Goal: Task Accomplishment & Management: Manage account settings

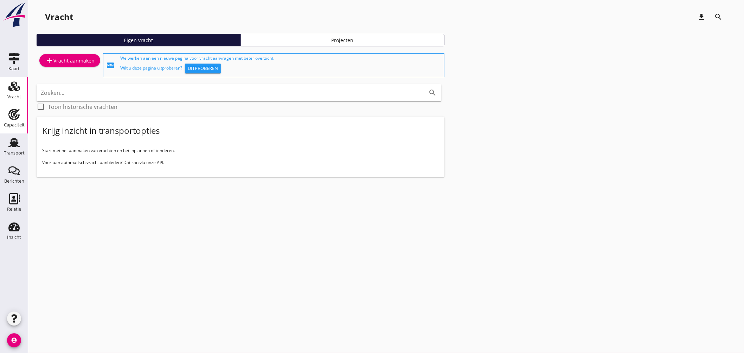
click at [22, 113] on link "Capaciteit Capaciteit" at bounding box center [14, 119] width 28 height 28
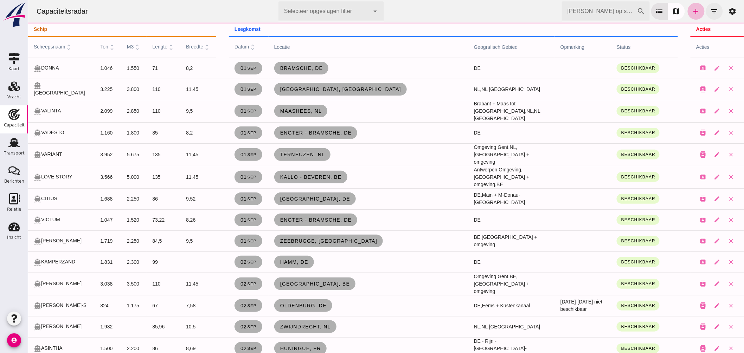
click at [710, 9] on icon "filter_list" at bounding box center [714, 11] width 8 height 8
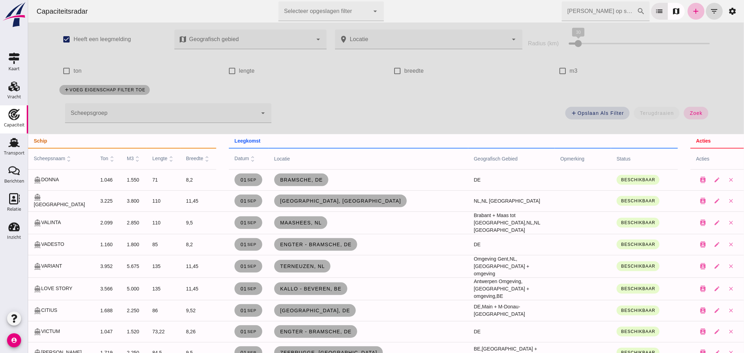
click at [190, 110] on div at bounding box center [161, 113] width 192 height 20
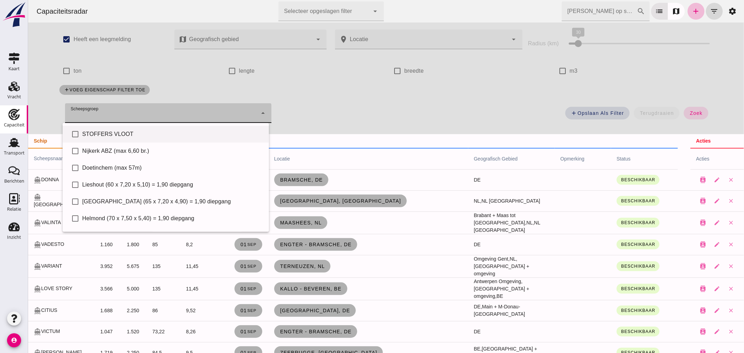
click at [123, 131] on div "STOFFERS VLOOT" at bounding box center [172, 134] width 181 height 8
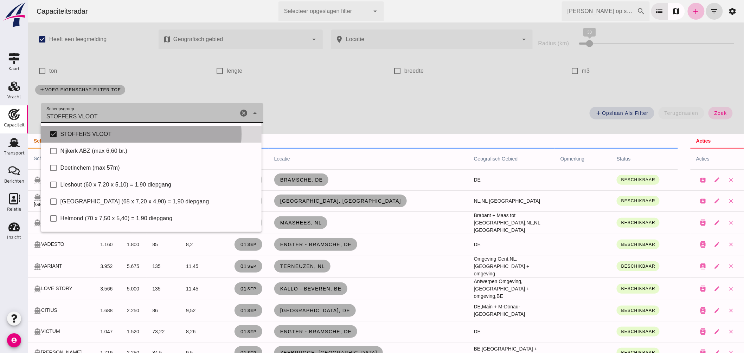
type input "STOFFERS VLOOT"
checkbox input "true"
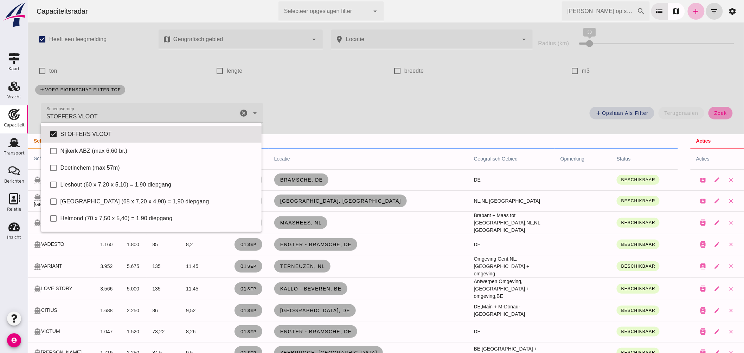
click at [716, 111] on span "zoek" at bounding box center [720, 113] width 13 height 6
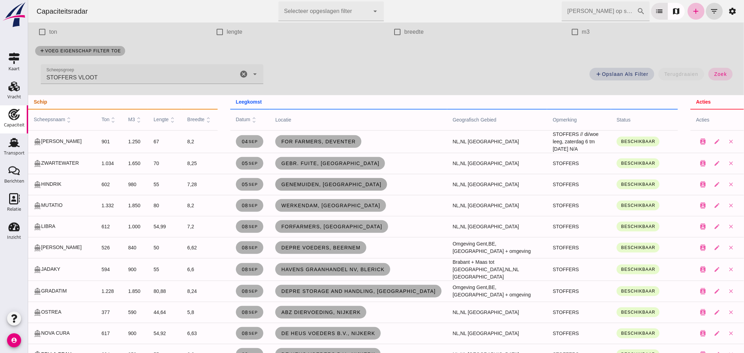
scroll to position [78, 0]
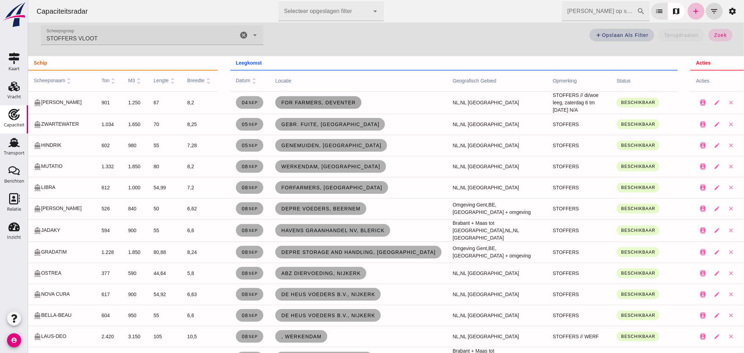
click at [281, 100] on span "For Farmers, Deventer" at bounding box center [318, 103] width 75 height 6
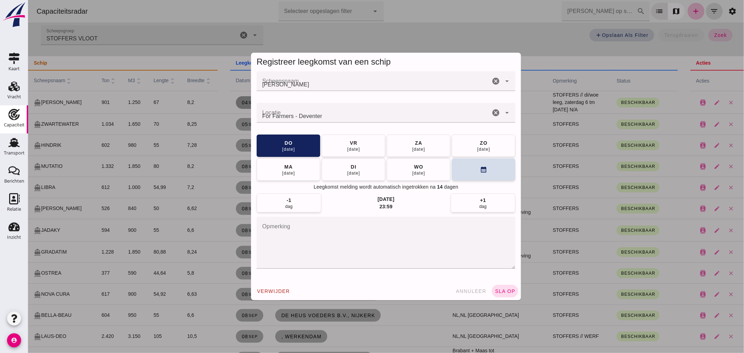
scroll to position [0, 0]
click at [365, 142] on button "[DATE]" at bounding box center [353, 145] width 64 height 22
click at [510, 288] on button "sla op" at bounding box center [504, 291] width 26 height 13
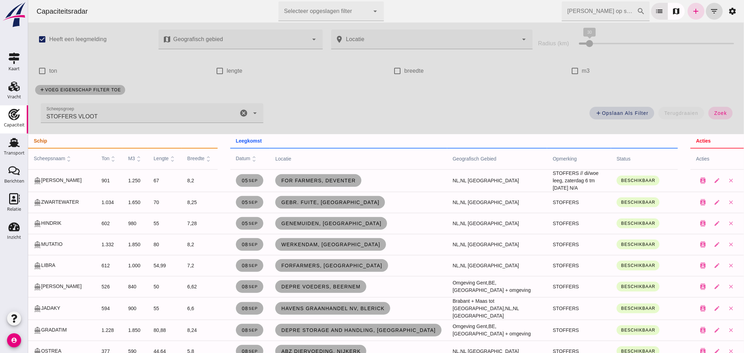
click at [240, 112] on icon "cancel" at bounding box center [243, 113] width 8 height 8
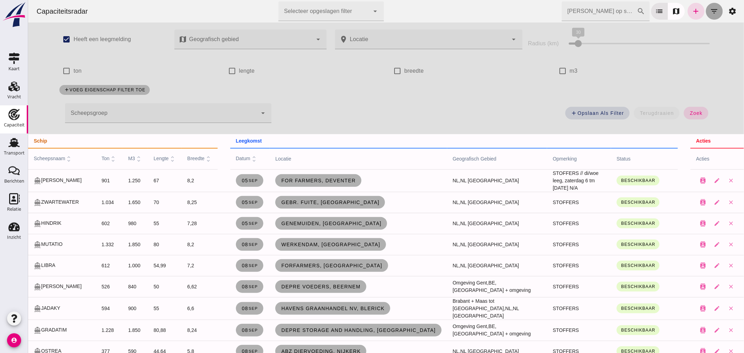
click at [710, 10] on icon "filter_list" at bounding box center [714, 11] width 8 height 8
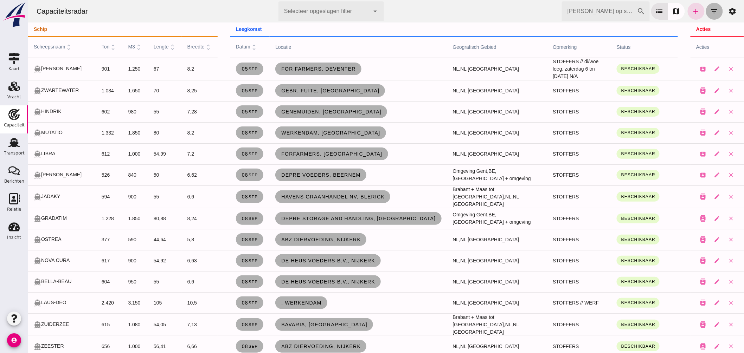
click at [712, 10] on icon "filter_list" at bounding box center [714, 11] width 8 height 8
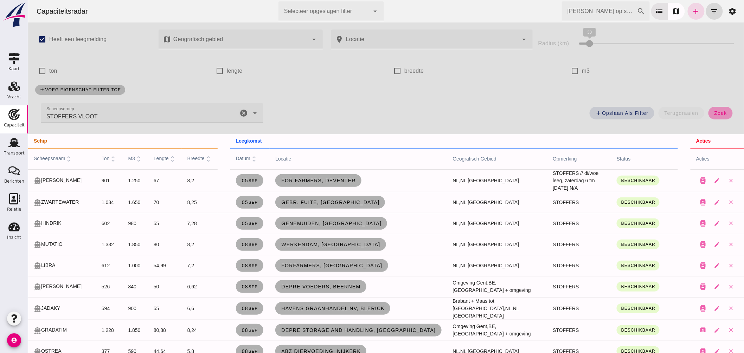
click at [711, 108] on button "zoek" at bounding box center [720, 113] width 24 height 13
click at [243, 110] on icon "cancel" at bounding box center [243, 113] width 8 height 8
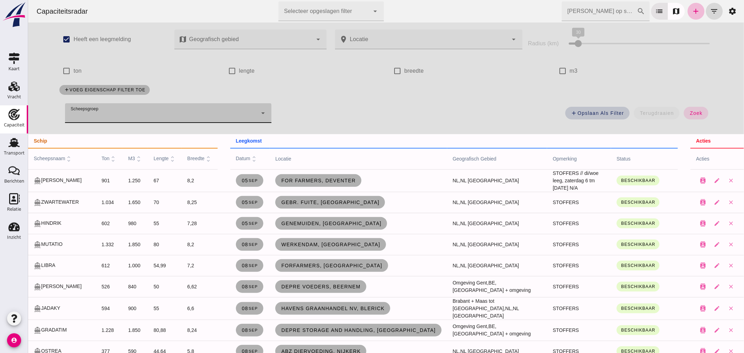
drag, startPoint x: 689, startPoint y: 110, endPoint x: 601, endPoint y: 111, distance: 87.5
click at [689, 110] on button "zoek" at bounding box center [695, 113] width 24 height 13
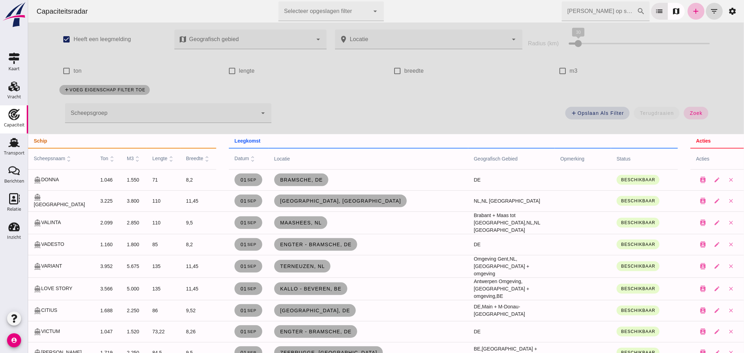
click at [571, 11] on input "[PERSON_NAME] op scheepsnaam" at bounding box center [598, 11] width 75 height 20
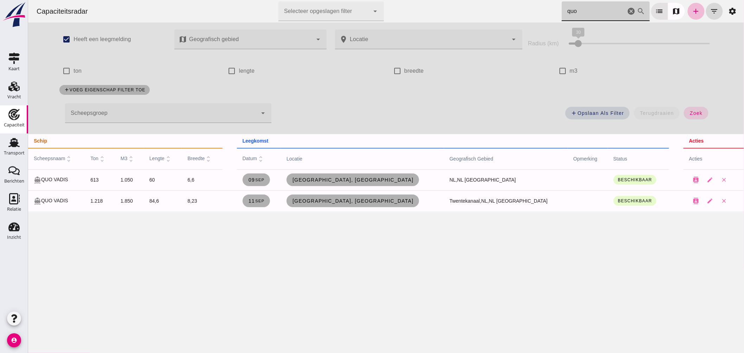
drag, startPoint x: 584, startPoint y: 10, endPoint x: 468, endPoint y: 1, distance: 116.7
click at [468, 1] on div "Capaciteitsradar Selecteer opgeslagen filter Selecteer opgeslagen filter cancel…" at bounding box center [386, 11] width 710 height 22
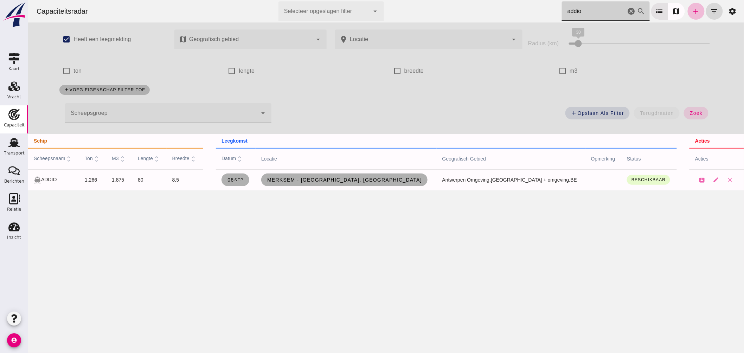
drag, startPoint x: 533, startPoint y: 15, endPoint x: 412, endPoint y: 7, distance: 121.2
click at [432, 9] on div "Capaciteitsradar Selecteer opgeslagen filter Selecteer opgeslagen filter cancel…" at bounding box center [386, 11] width 710 height 22
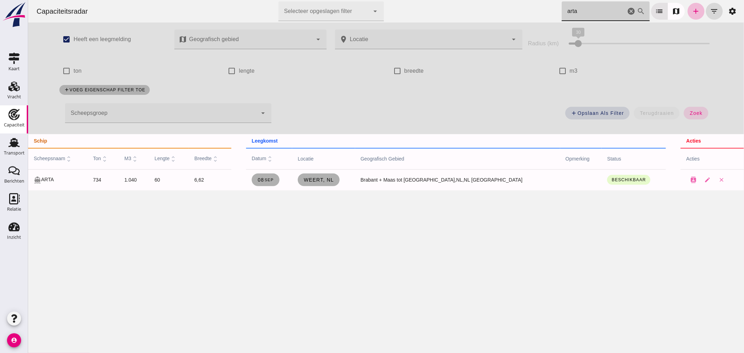
drag, startPoint x: 560, startPoint y: 14, endPoint x: 524, endPoint y: 15, distance: 35.9
click at [526, 15] on div "Capaciteitsradar Selecteer opgeslagen filter Selecteer opgeslagen filter cancel…" at bounding box center [386, 11] width 710 height 22
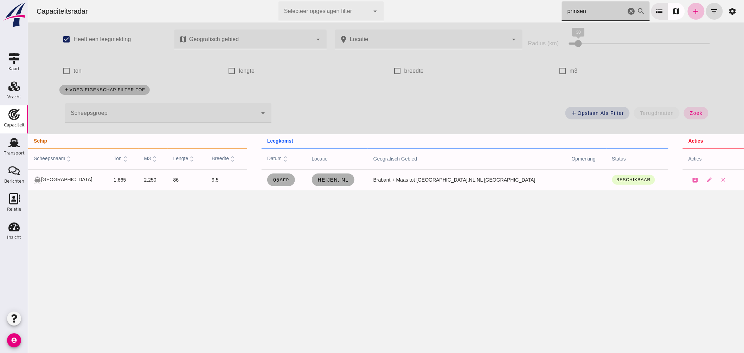
type input "prinsen"
click at [627, 9] on icon "cancel" at bounding box center [631, 11] width 8 height 8
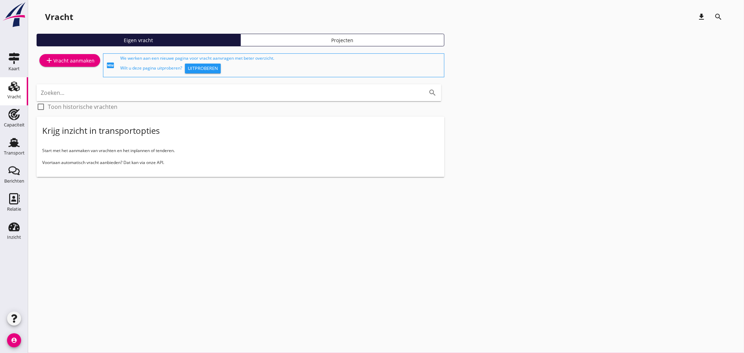
click at [368, 290] on div "cancel You are impersonating another user. Vracht download search Eigen vracht …" at bounding box center [386, 176] width 716 height 353
click at [13, 143] on use at bounding box center [13, 142] width 11 height 9
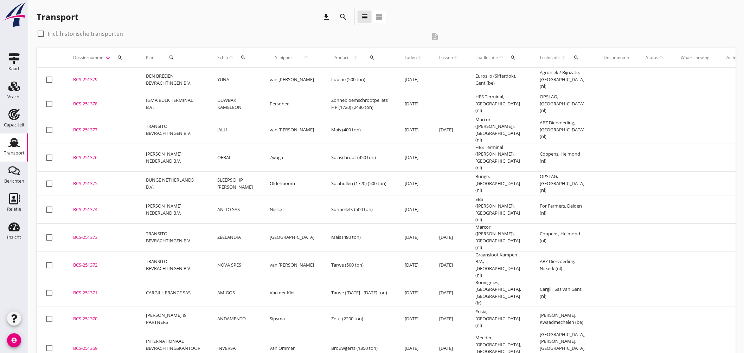
click at [500, 30] on div "check_box_outline_blank Incl. historische transporten description" at bounding box center [386, 38] width 699 height 20
click at [96, 127] on div "BCS-251377" at bounding box center [101, 130] width 56 height 7
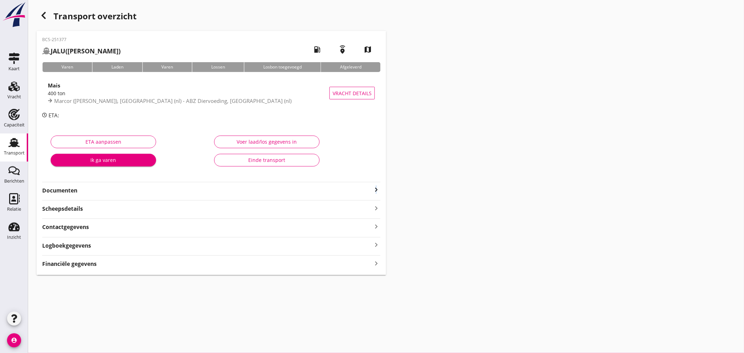
click at [376, 188] on icon "keyboard_arrow_right" at bounding box center [376, 190] width 8 height 8
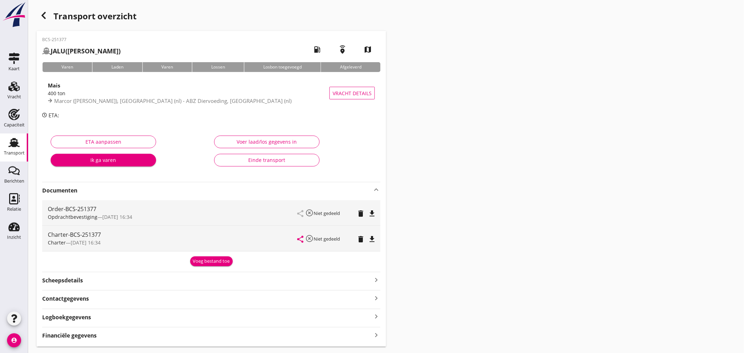
click at [231, 257] on div "Voeg bestand toe" at bounding box center [211, 260] width 338 height 12
click at [214, 259] on div "Voeg bestand toe" at bounding box center [211, 261] width 37 height 7
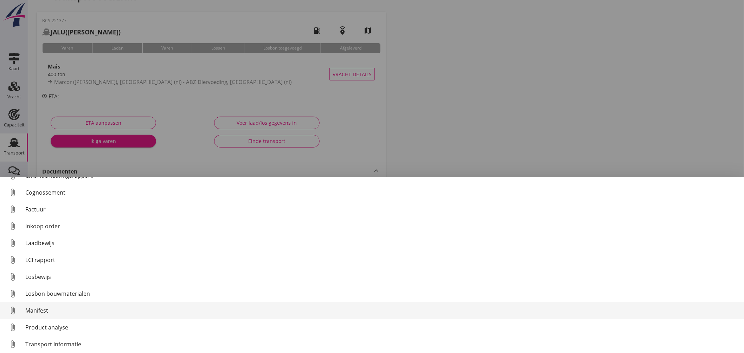
scroll to position [49, 0]
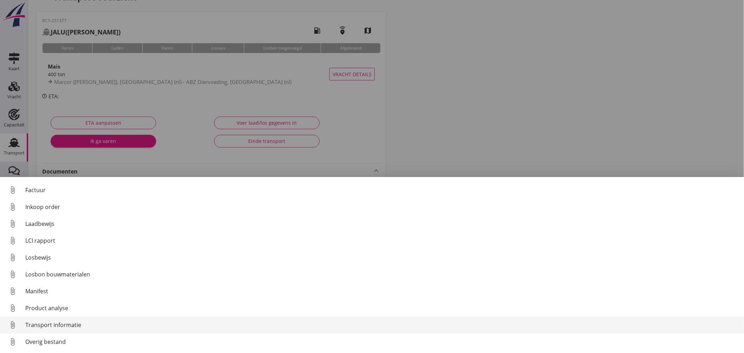
click at [72, 321] on div "Transport informatie" at bounding box center [381, 325] width 713 height 8
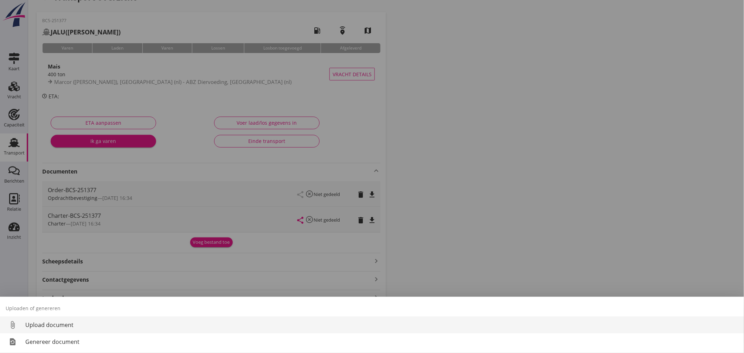
click at [62, 324] on div "Upload document" at bounding box center [381, 325] width 713 height 8
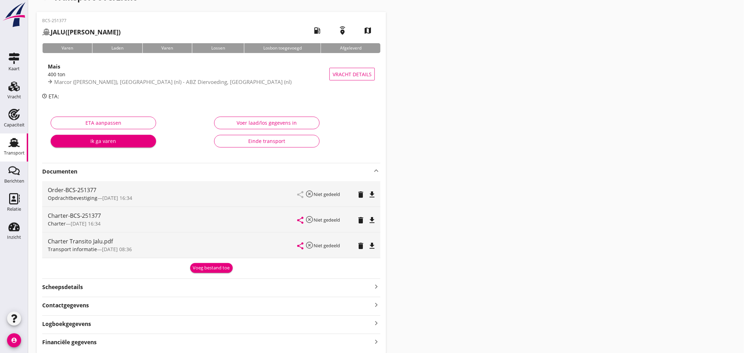
click at [16, 140] on use at bounding box center [13, 142] width 11 height 9
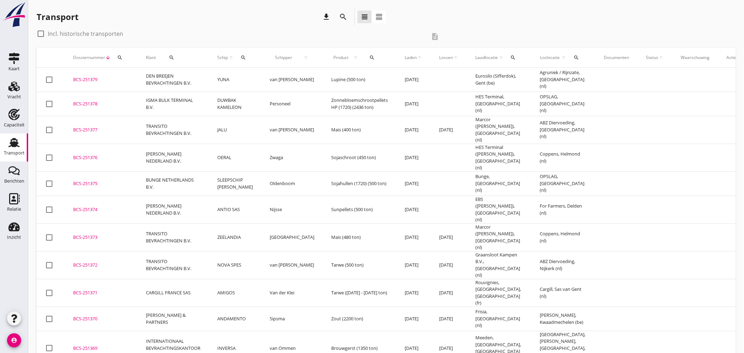
drag, startPoint x: 93, startPoint y: 224, endPoint x: 223, endPoint y: 161, distance: 144.6
click at [93, 234] on div "BCS-251373" at bounding box center [101, 237] width 56 height 7
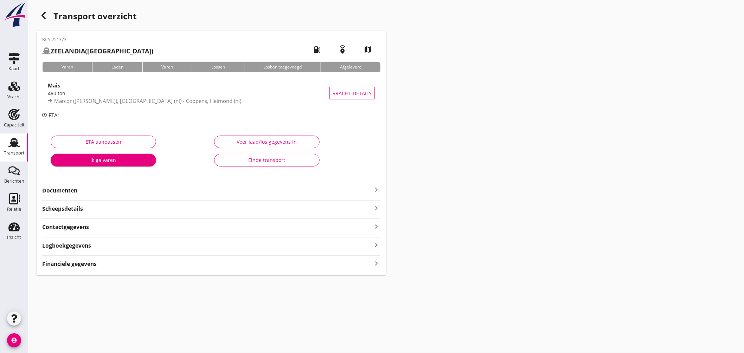
click at [256, 262] on div "Financiële gegevens keyboard_arrow_right" at bounding box center [211, 263] width 338 height 9
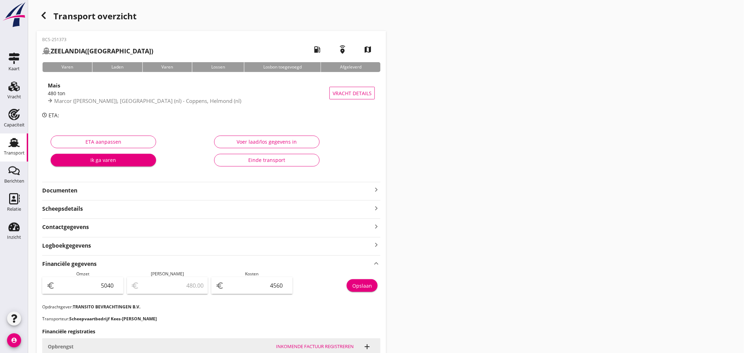
click at [212, 191] on strong "Documenten" at bounding box center [207, 191] width 330 height 8
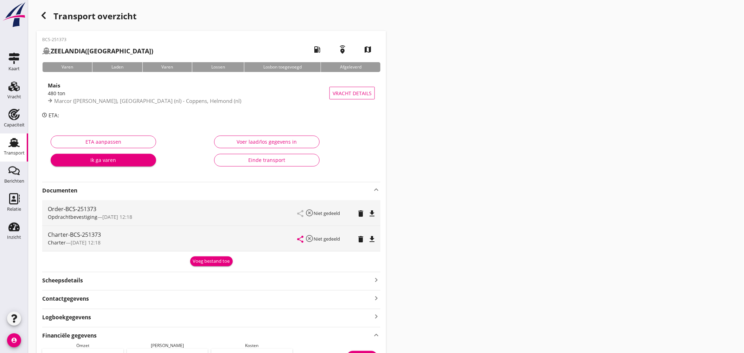
click at [212, 258] on div "Voeg bestand toe" at bounding box center [211, 261] width 37 height 7
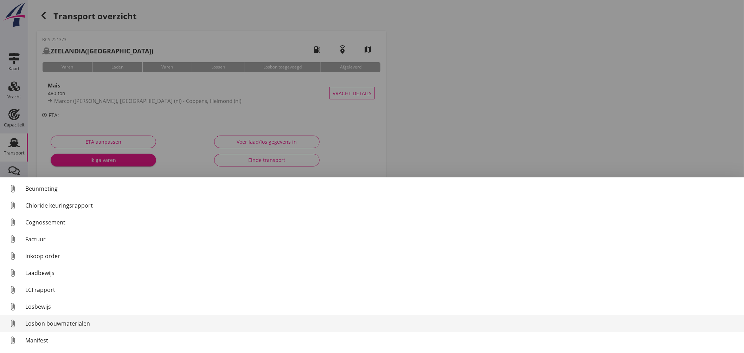
scroll to position [49, 0]
click at [68, 326] on div "Transport informatie" at bounding box center [381, 325] width 713 height 8
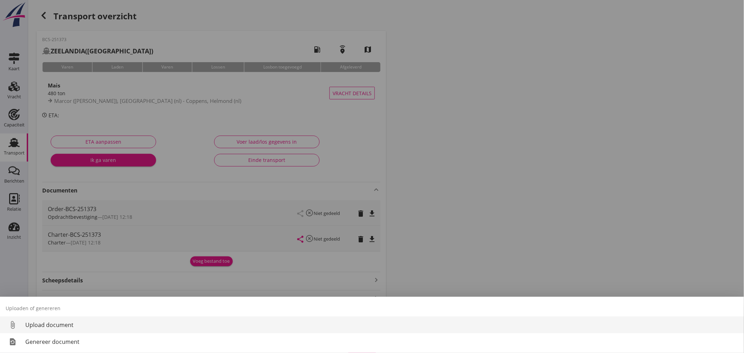
click at [57, 326] on div "Upload document" at bounding box center [381, 325] width 713 height 8
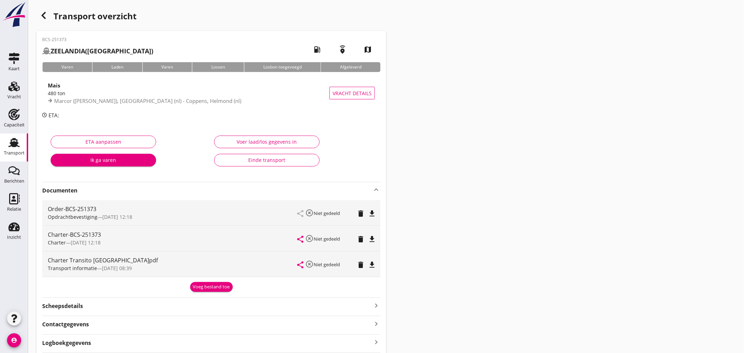
click at [19, 138] on icon "Transport" at bounding box center [13, 142] width 11 height 11
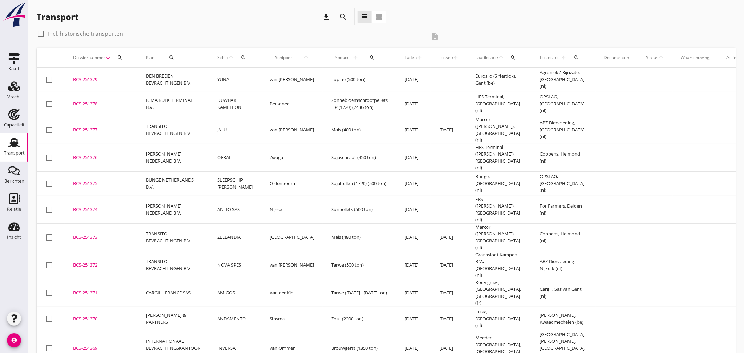
click at [247, 57] on div "search" at bounding box center [243, 58] width 13 height 6
click at [269, 73] on input "Zoek op (scheeps)naam" at bounding box center [275, 77] width 73 height 11
drag, startPoint x: 289, startPoint y: 96, endPoint x: 322, endPoint y: 90, distance: 33.6
click at [289, 97] on div "ENI: 06003200 (L:38.95 x B:5.06)" at bounding box center [302, 99] width 74 height 7
click at [335, 76] on icon "check" at bounding box center [339, 77] width 8 height 8
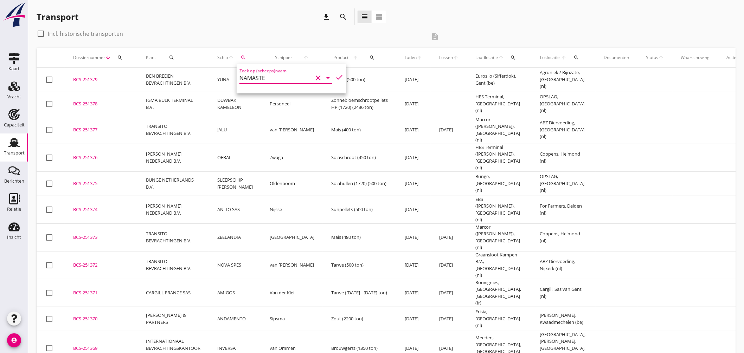
type input "NAMASTE"
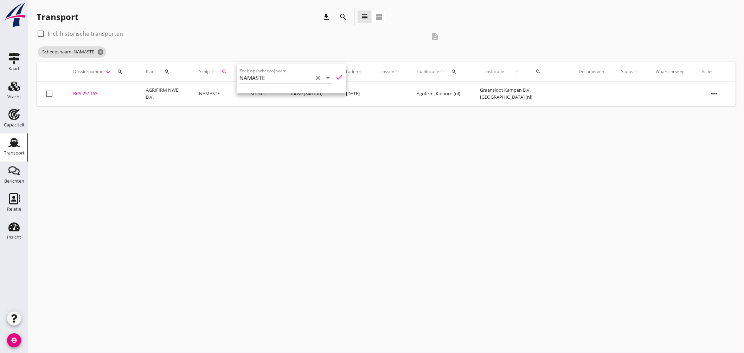
drag, startPoint x: 82, startPoint y: 94, endPoint x: 94, endPoint y: 99, distance: 12.5
click at [83, 94] on div "BCS-251163" at bounding box center [101, 93] width 56 height 7
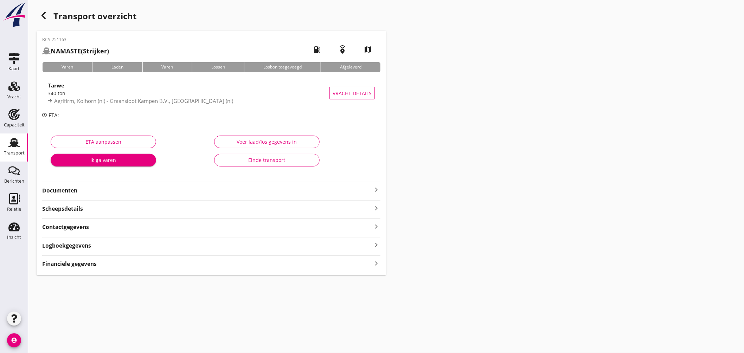
click at [379, 188] on icon "keyboard_arrow_right" at bounding box center [376, 190] width 8 height 8
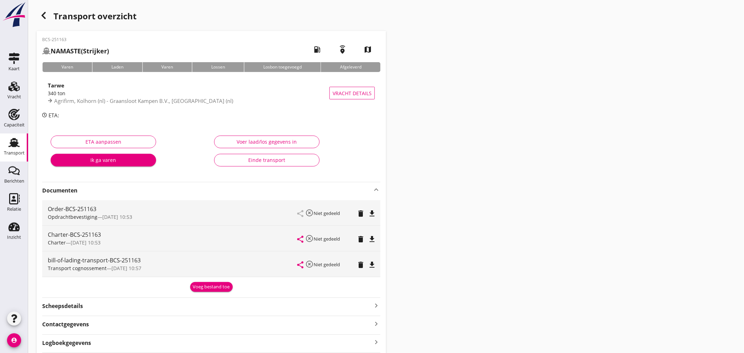
click at [373, 234] on button "file_download" at bounding box center [372, 239] width 10 height 10
